Goal: Task Accomplishment & Management: Manage account settings

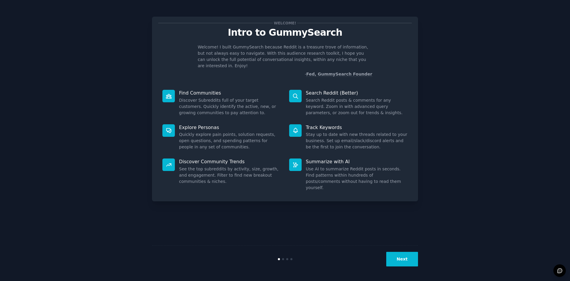
click at [408, 261] on button "Next" at bounding box center [403, 259] width 32 height 15
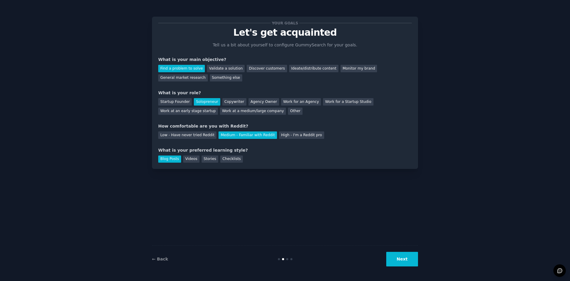
click at [408, 261] on button "Next" at bounding box center [403, 259] width 32 height 15
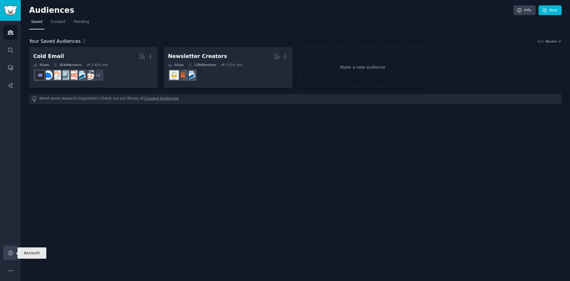
click at [10, 252] on icon "Sidebar" at bounding box center [10, 253] width 6 height 6
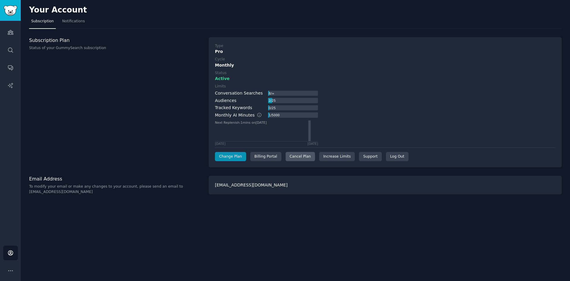
click at [298, 157] on div "Cancel Plan" at bounding box center [300, 157] width 29 height 10
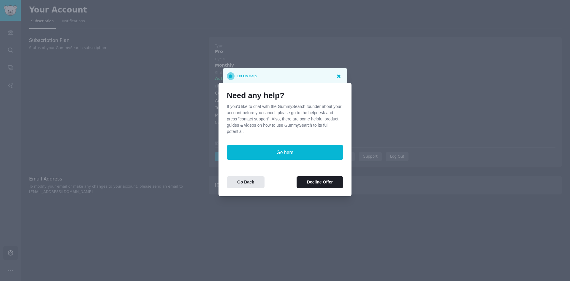
click at [339, 76] on icon at bounding box center [339, 76] width 4 height 4
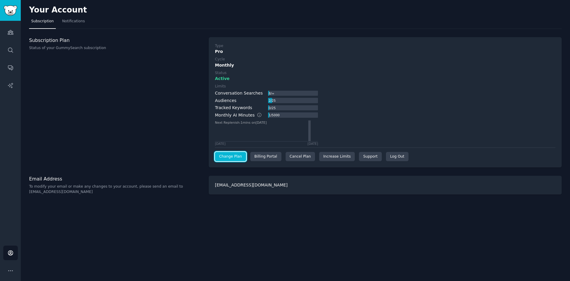
click at [240, 157] on link "Change Plan" at bounding box center [230, 157] width 31 height 10
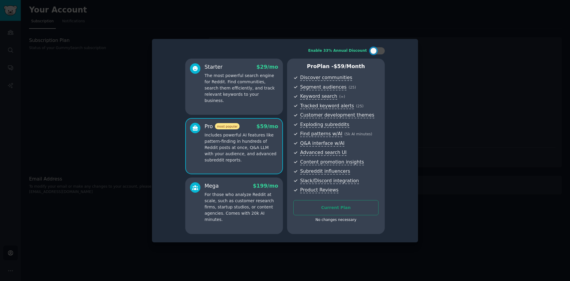
click at [446, 49] on div at bounding box center [285, 140] width 570 height 281
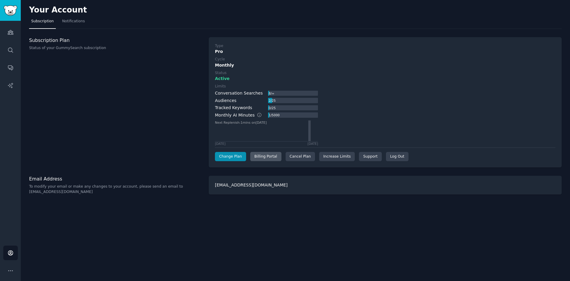
click at [268, 156] on div "Billing Portal" at bounding box center [265, 157] width 31 height 10
click at [296, 154] on div "Cancel Plan" at bounding box center [300, 157] width 29 height 10
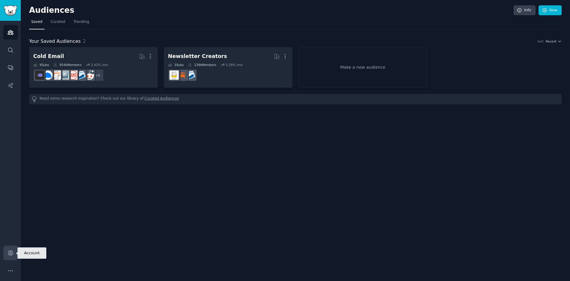
click at [10, 253] on icon "Sidebar" at bounding box center [10, 253] width 6 height 6
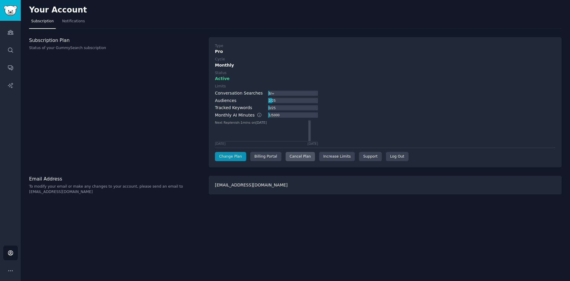
click at [299, 155] on div "Cancel Plan" at bounding box center [300, 157] width 29 height 10
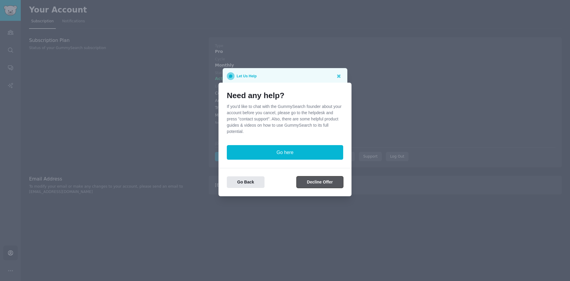
click at [332, 182] on button "Decline Offer" at bounding box center [320, 182] width 47 height 12
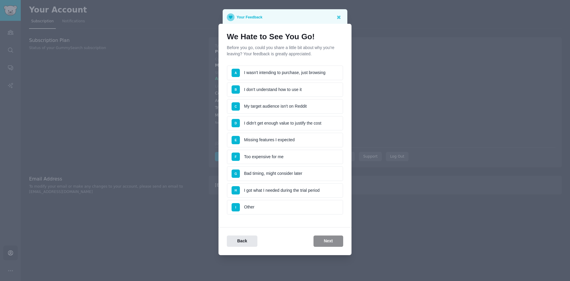
click at [318, 75] on li "A I wasn't intending to purchase, just browsing" at bounding box center [285, 72] width 116 height 15
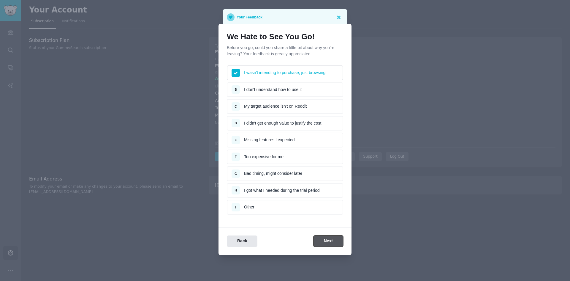
click at [338, 243] on button "Next" at bounding box center [329, 241] width 30 height 12
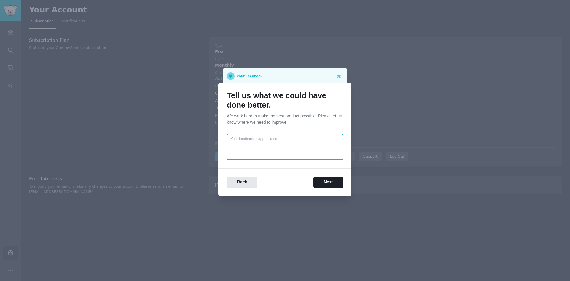
click at [318, 152] on textarea at bounding box center [285, 147] width 116 height 26
type textarea "lower the price maybe loll xd"
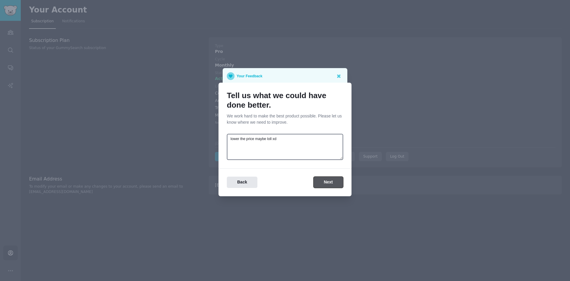
click at [331, 183] on button "Next" at bounding box center [329, 182] width 30 height 12
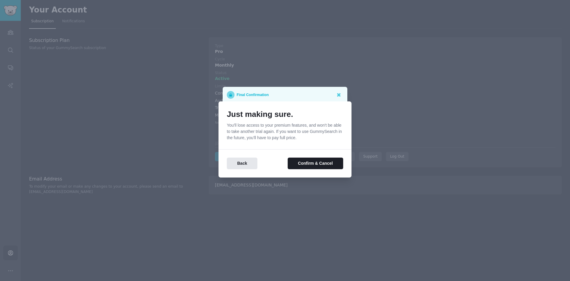
click at [400, 99] on div at bounding box center [285, 140] width 570 height 281
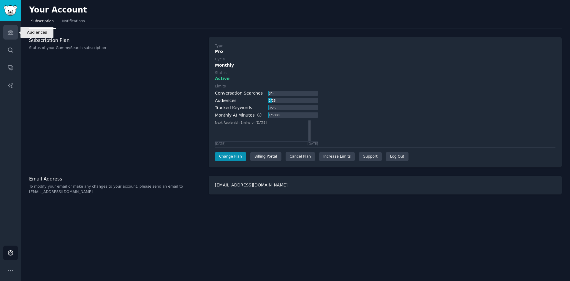
click at [13, 36] on link "Audiences" at bounding box center [10, 32] width 15 height 15
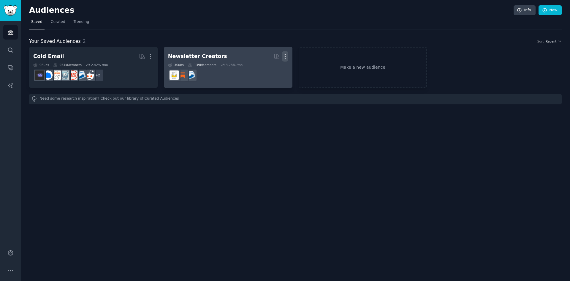
click at [283, 57] on icon "button" at bounding box center [285, 56] width 6 height 6
click at [276, 69] on div "Delete" at bounding box center [265, 69] width 28 height 12
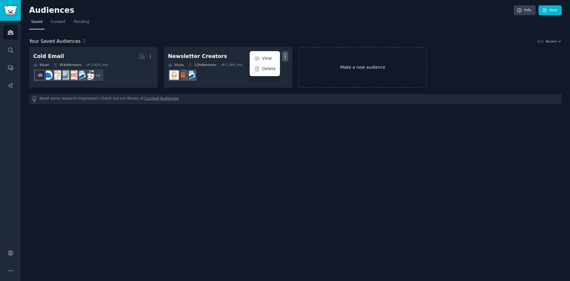
click at [350, 74] on link "Make a new audience" at bounding box center [363, 67] width 129 height 41
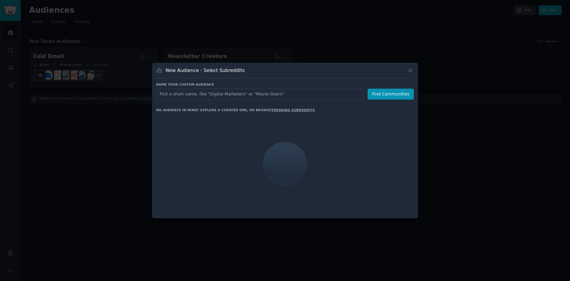
click at [256, 93] on input "text" at bounding box center [259, 94] width 207 height 11
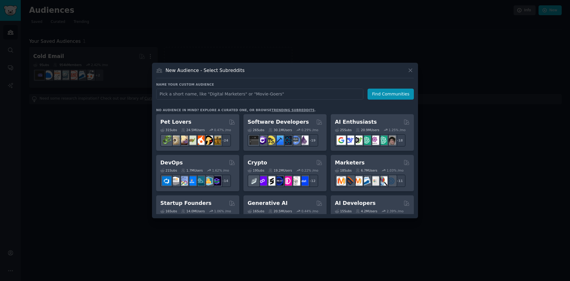
click at [272, 111] on link "trending subreddits" at bounding box center [293, 110] width 43 height 4
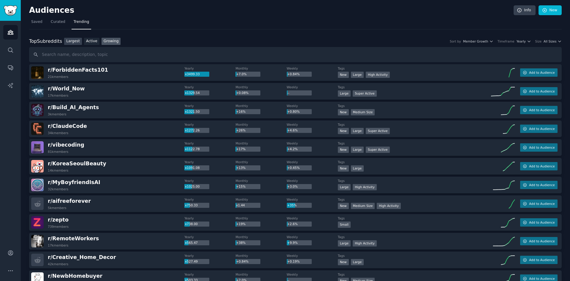
click at [73, 44] on link "Largest" at bounding box center [73, 41] width 18 height 7
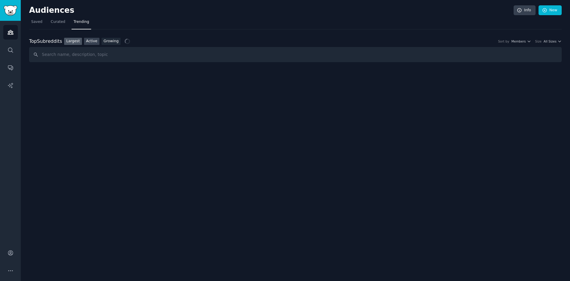
click at [90, 41] on link "Active" at bounding box center [91, 41] width 15 height 7
click at [105, 41] on link "Growing" at bounding box center [111, 41] width 19 height 7
click at [74, 42] on link "Largest" at bounding box center [73, 41] width 18 height 7
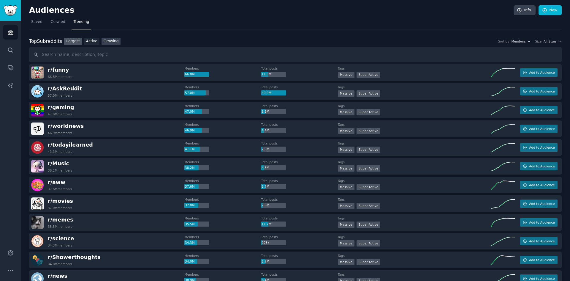
click at [108, 40] on link "Growing" at bounding box center [111, 41] width 19 height 7
